Goal: Information Seeking & Learning: Check status

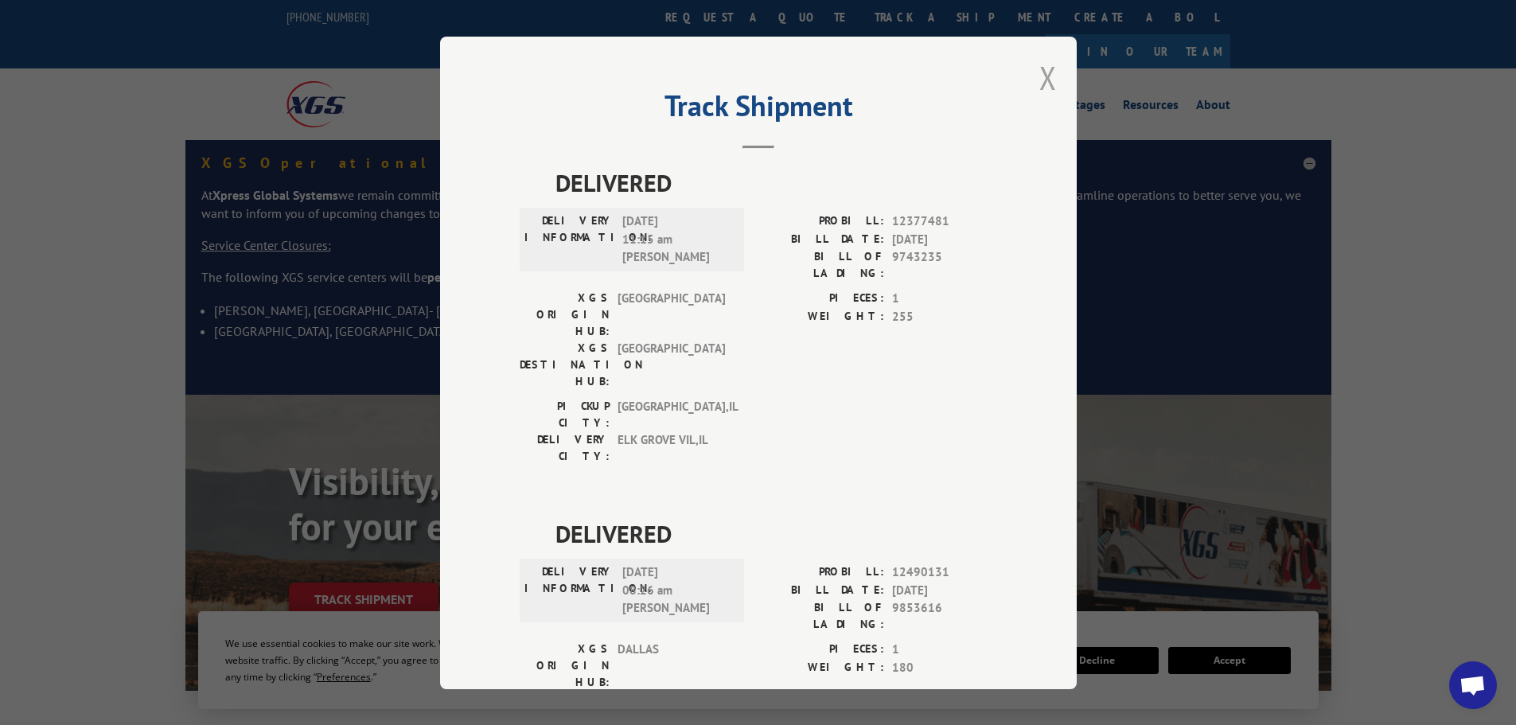
click at [1044, 85] on button "Close modal" at bounding box center [1048, 77] width 18 height 42
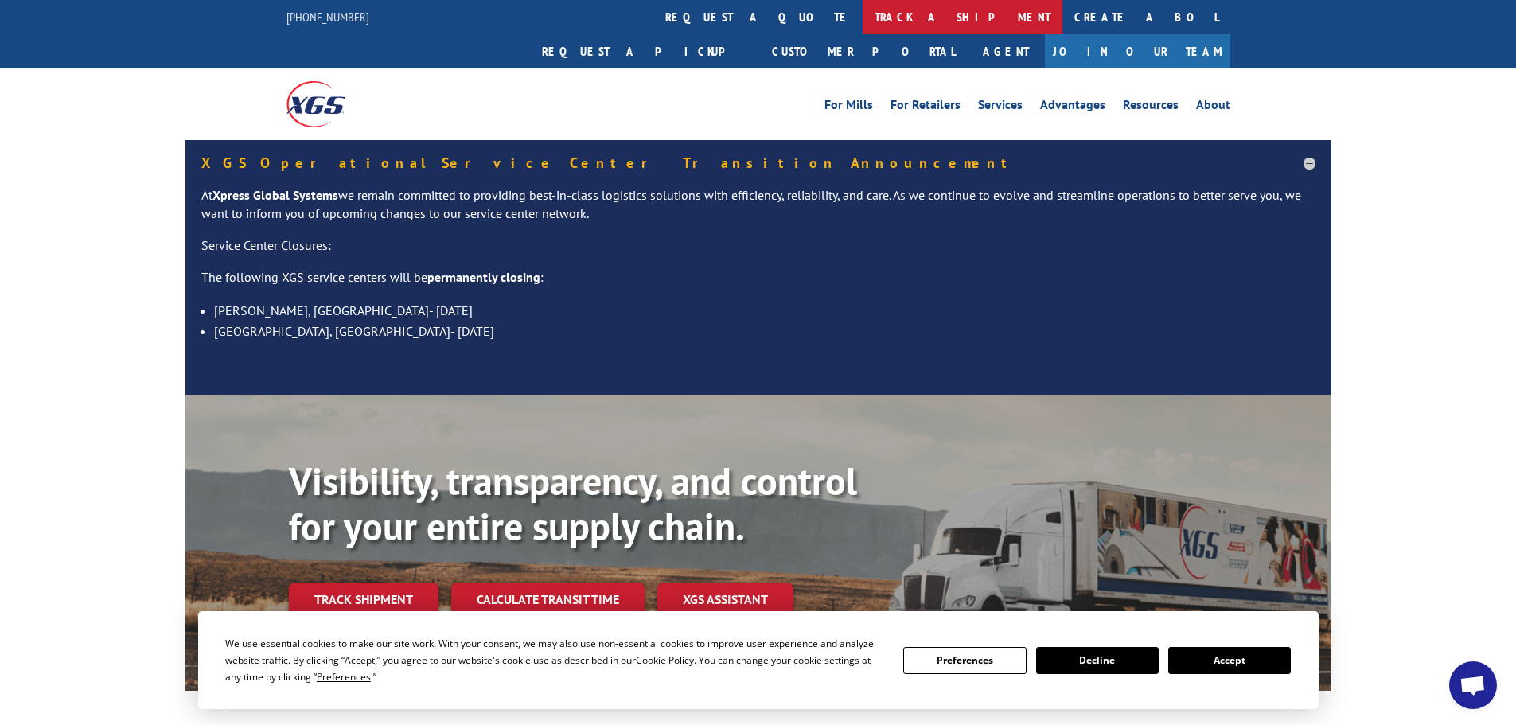
click at [862, 16] on link "track a shipment" at bounding box center [962, 17] width 200 height 34
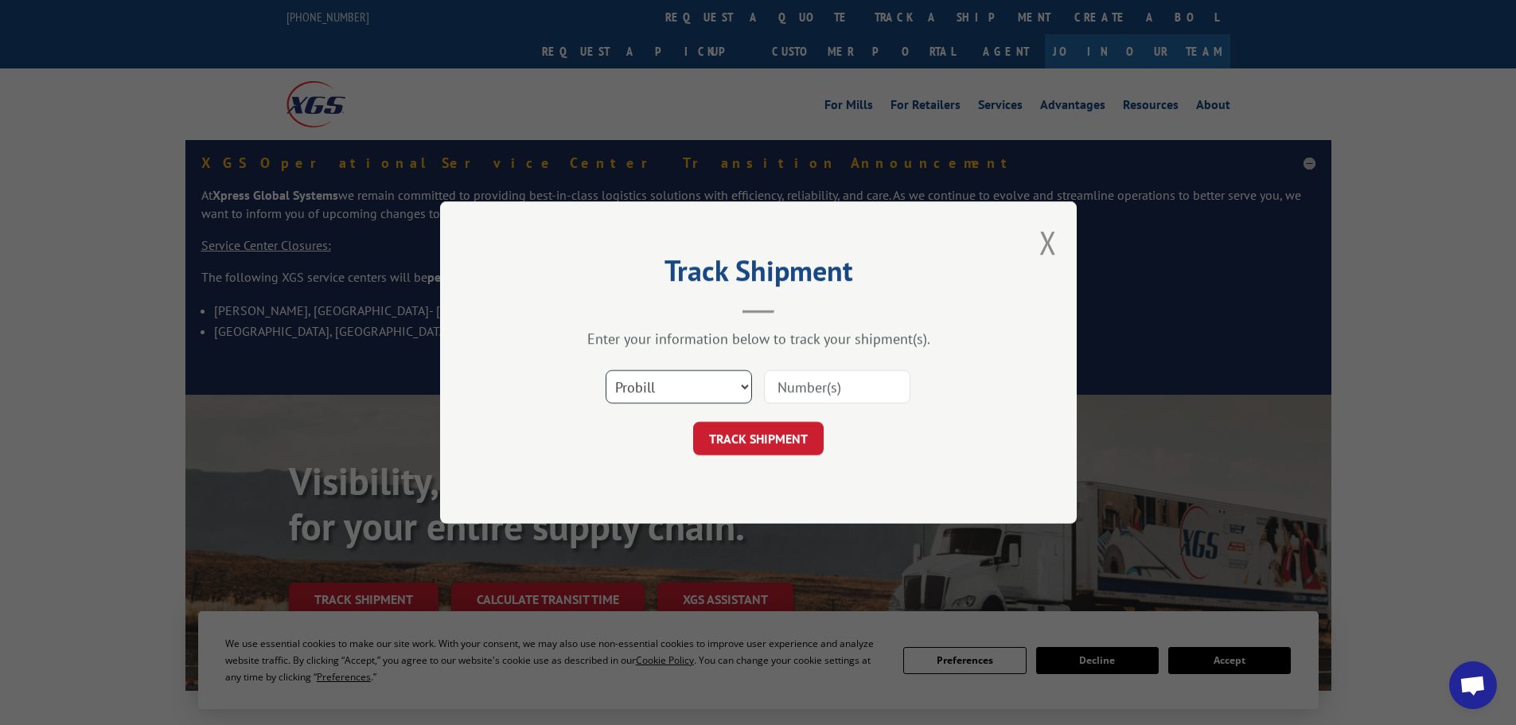
drag, startPoint x: 687, startPoint y: 386, endPoint x: 698, endPoint y: 380, distance: 12.5
click at [689, 384] on select "Select category... Probill BOL PO" at bounding box center [678, 386] width 146 height 33
select select "po"
click at [605, 370] on select "Select category... Probill BOL PO" at bounding box center [678, 386] width 146 height 33
click at [792, 384] on input at bounding box center [837, 386] width 146 height 33
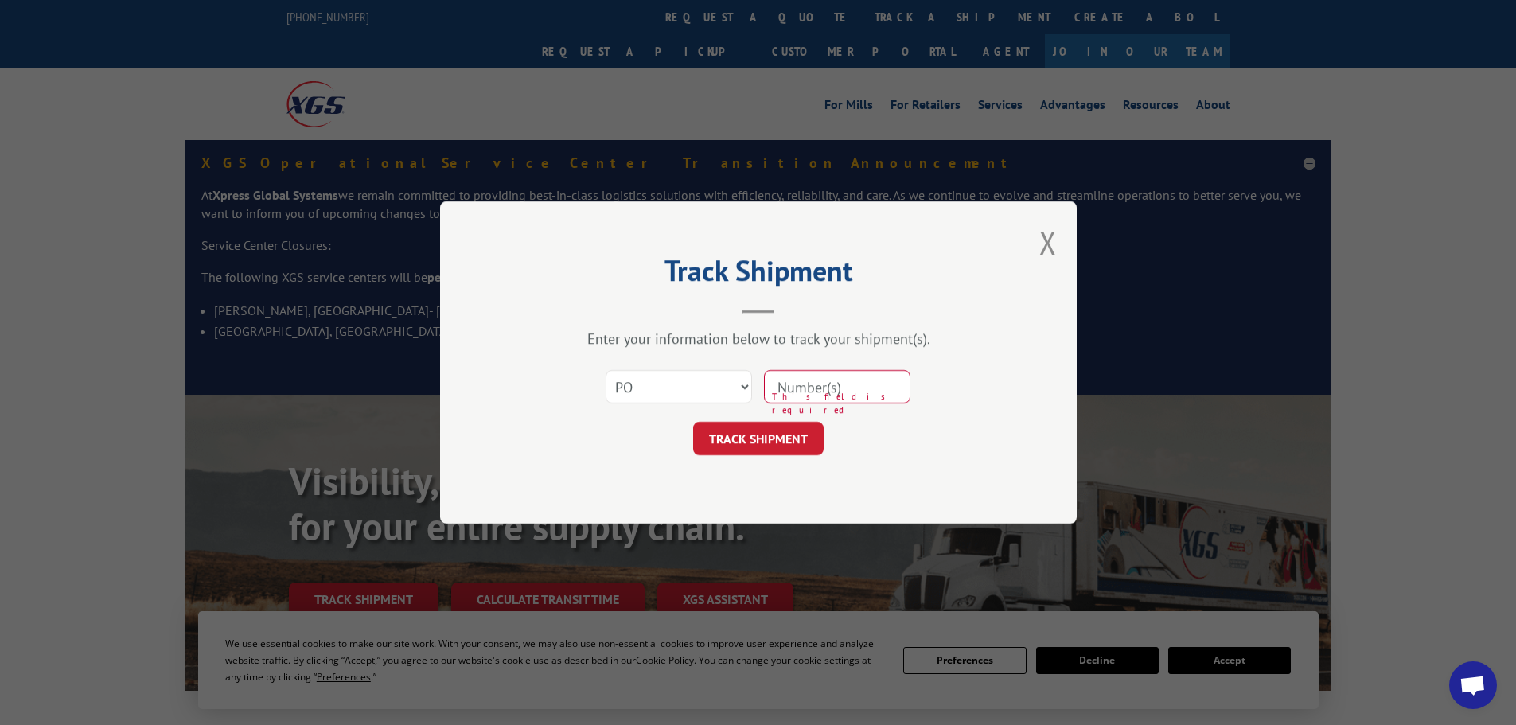
paste input "26530870"
type input "26530870"
click button "TRACK SHIPMENT" at bounding box center [758, 438] width 130 height 33
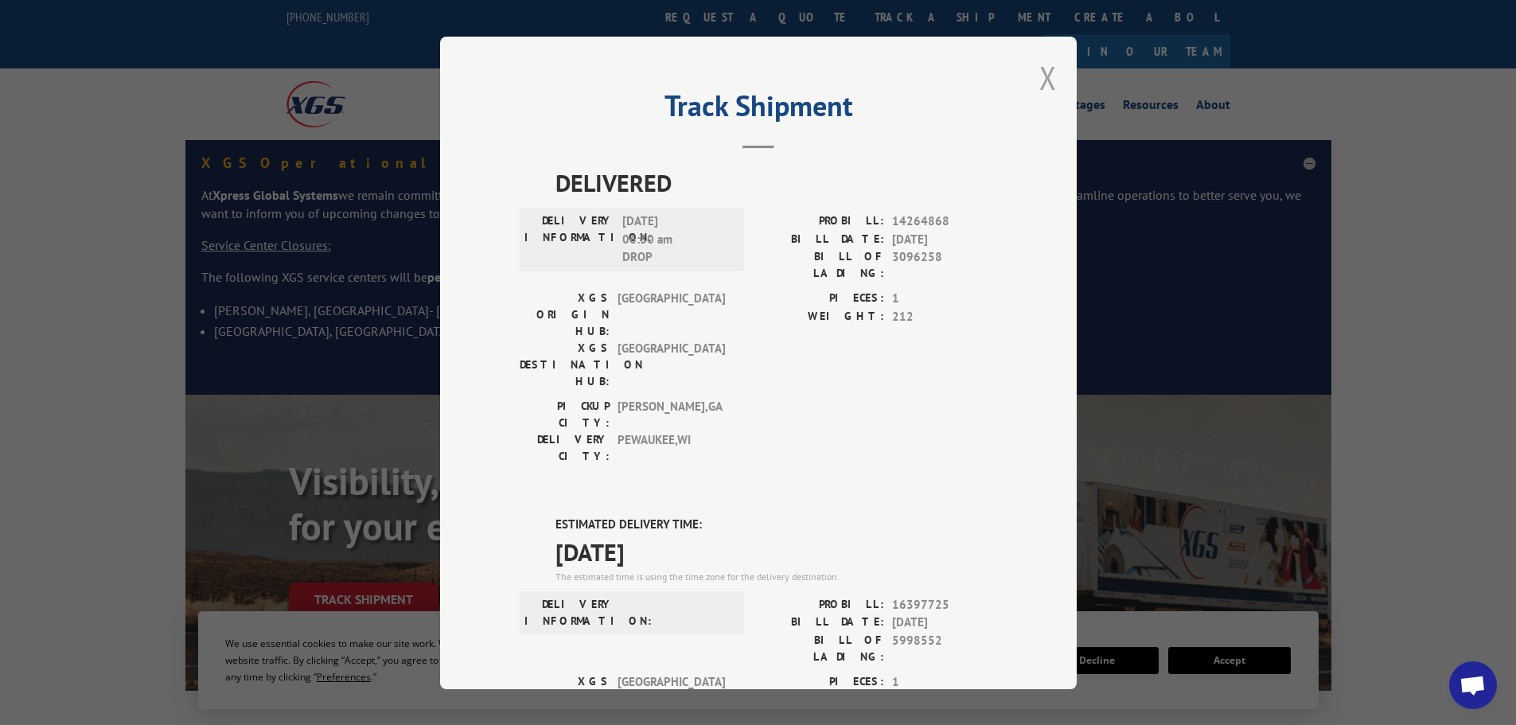
click at [1043, 82] on button "Close modal" at bounding box center [1048, 77] width 18 height 42
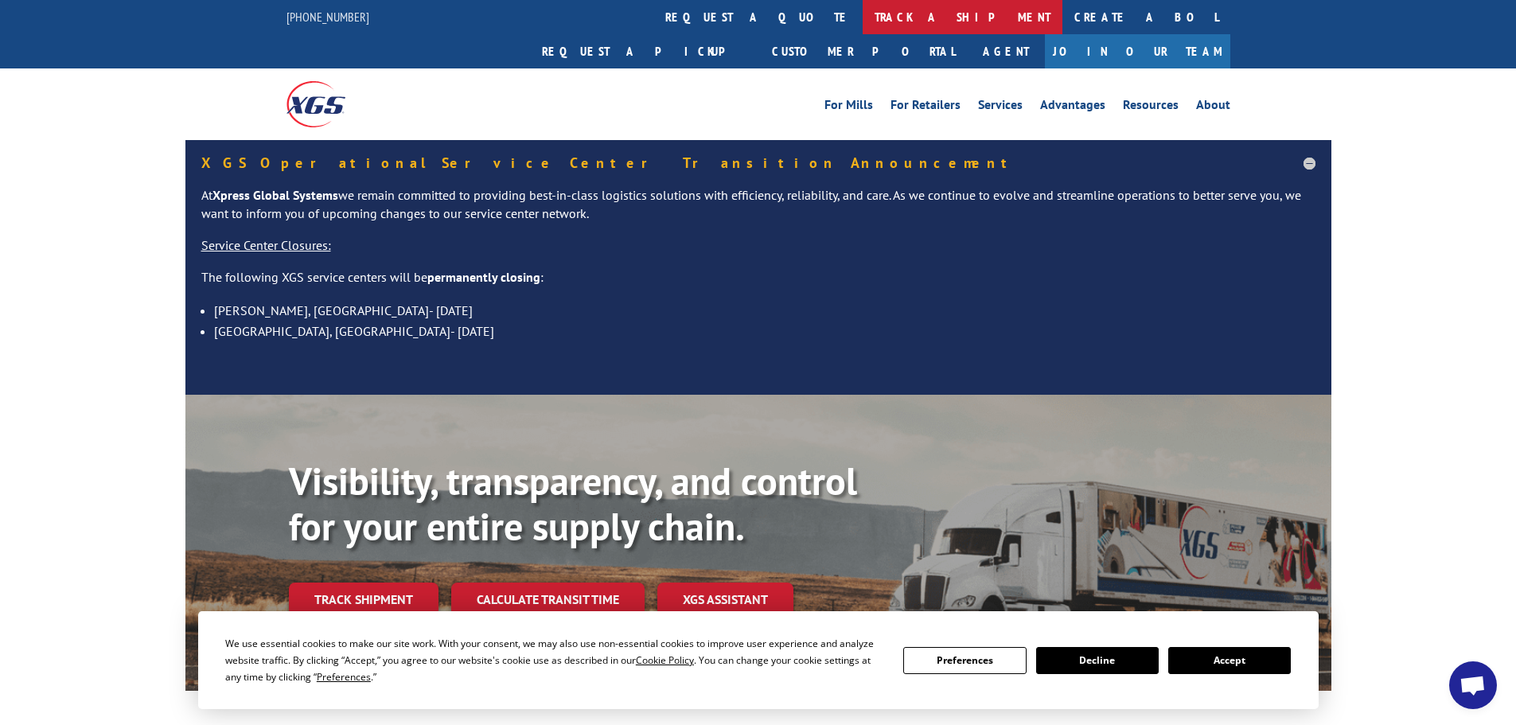
click at [862, 13] on link "track a shipment" at bounding box center [962, 17] width 200 height 34
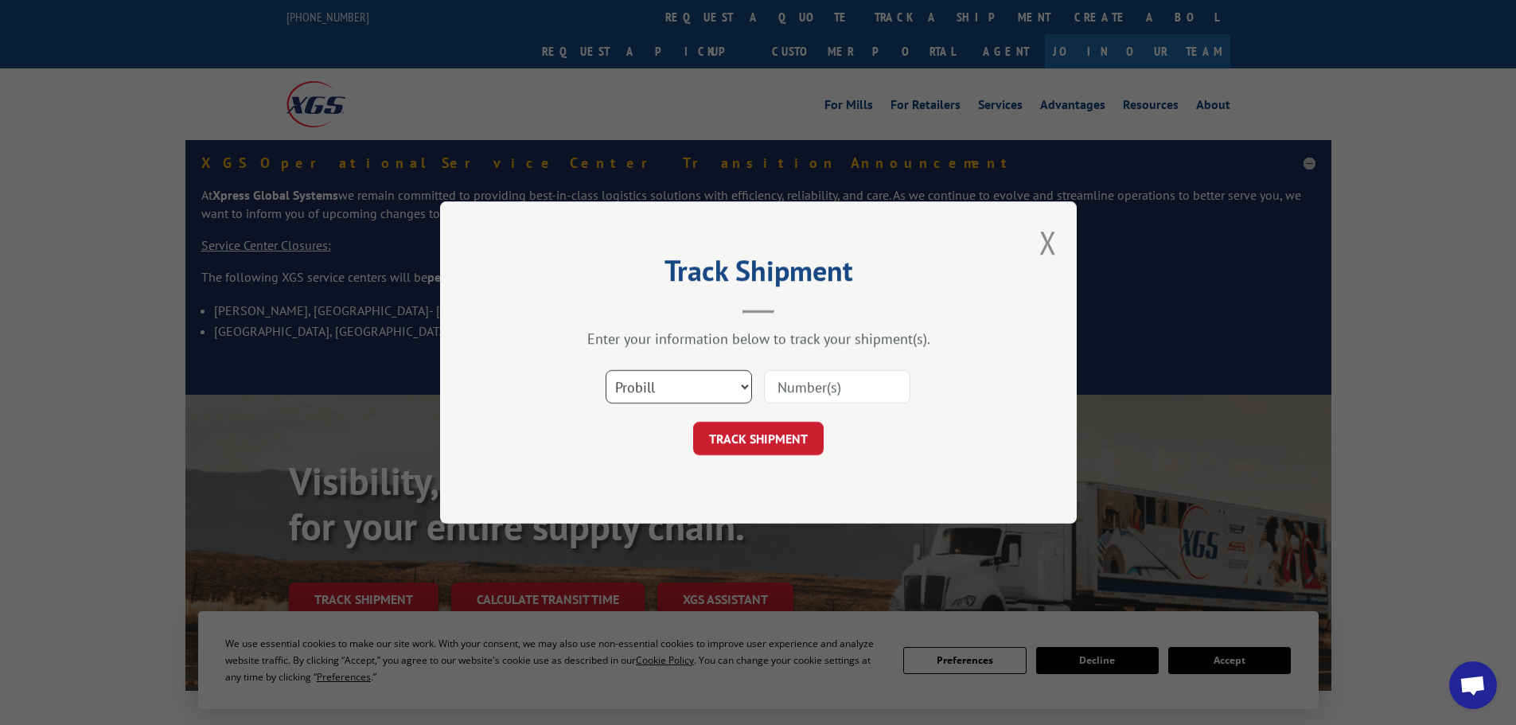
click at [707, 391] on select "Select category... Probill BOL PO" at bounding box center [678, 386] width 146 height 33
select select "po"
click at [605, 370] on select "Select category... Probill BOL PO" at bounding box center [678, 386] width 146 height 33
click at [777, 401] on input at bounding box center [837, 386] width 146 height 33
paste input "26530908"
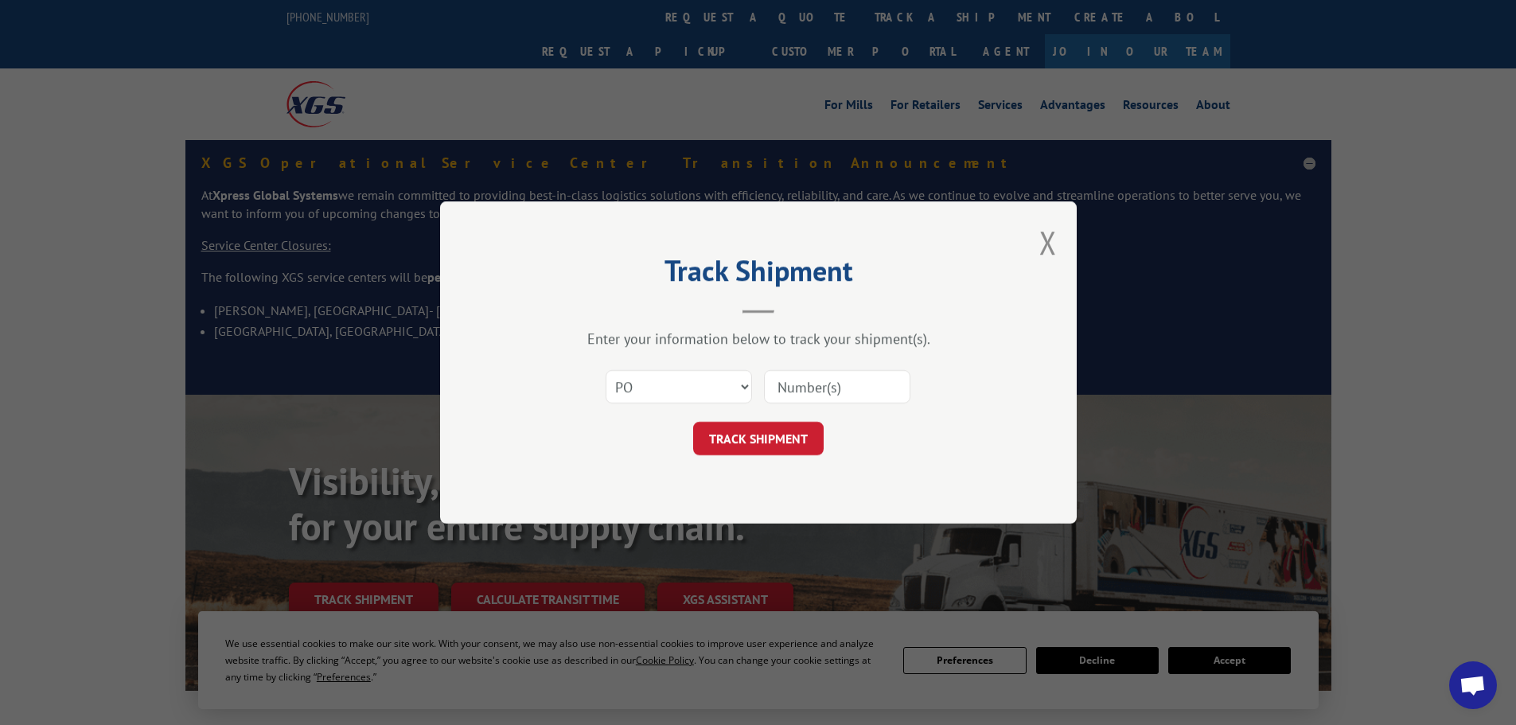
type input "26530908"
click button "TRACK SHIPMENT" at bounding box center [758, 438] width 130 height 33
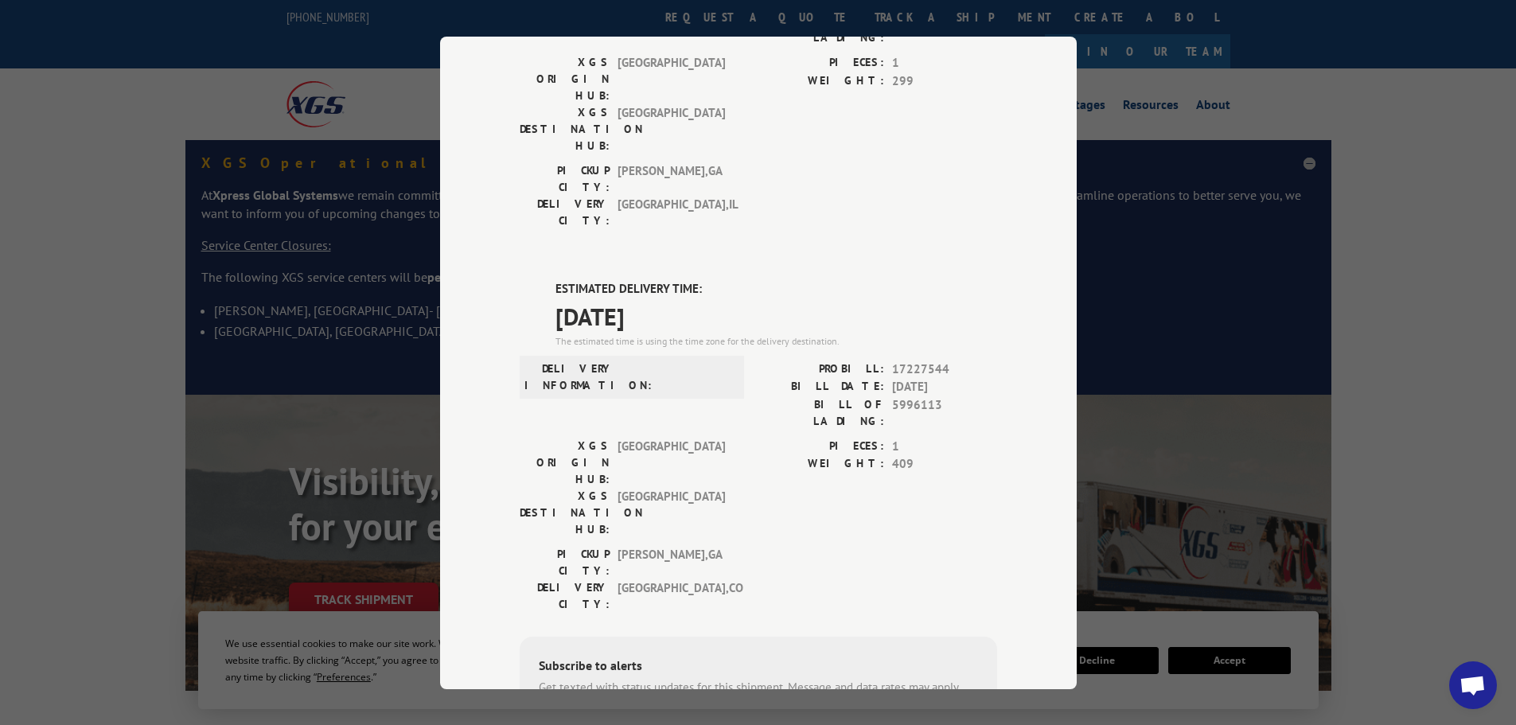
scroll to position [602, 0]
